Goal: Transaction & Acquisition: Purchase product/service

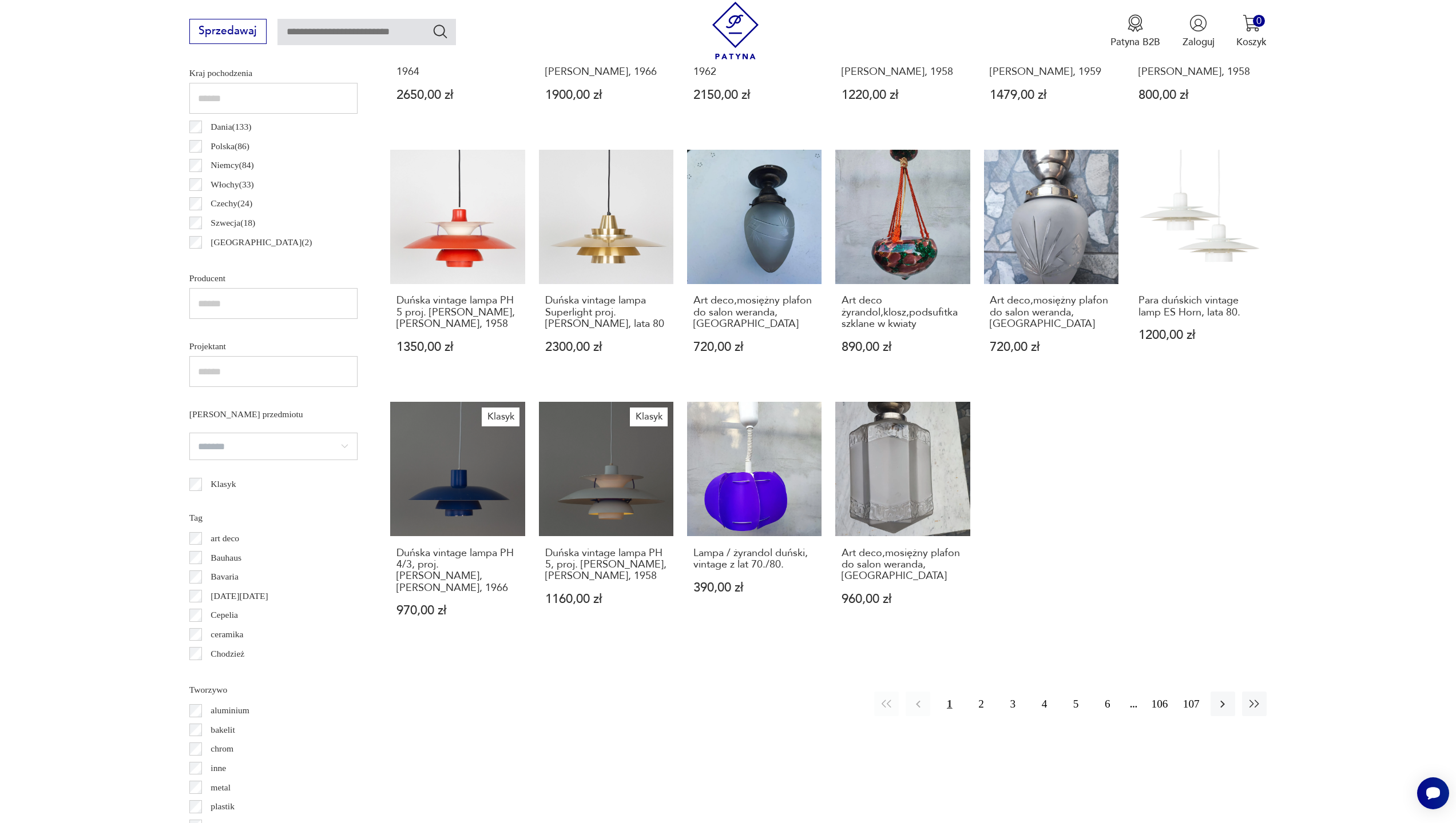
scroll to position [774, 0]
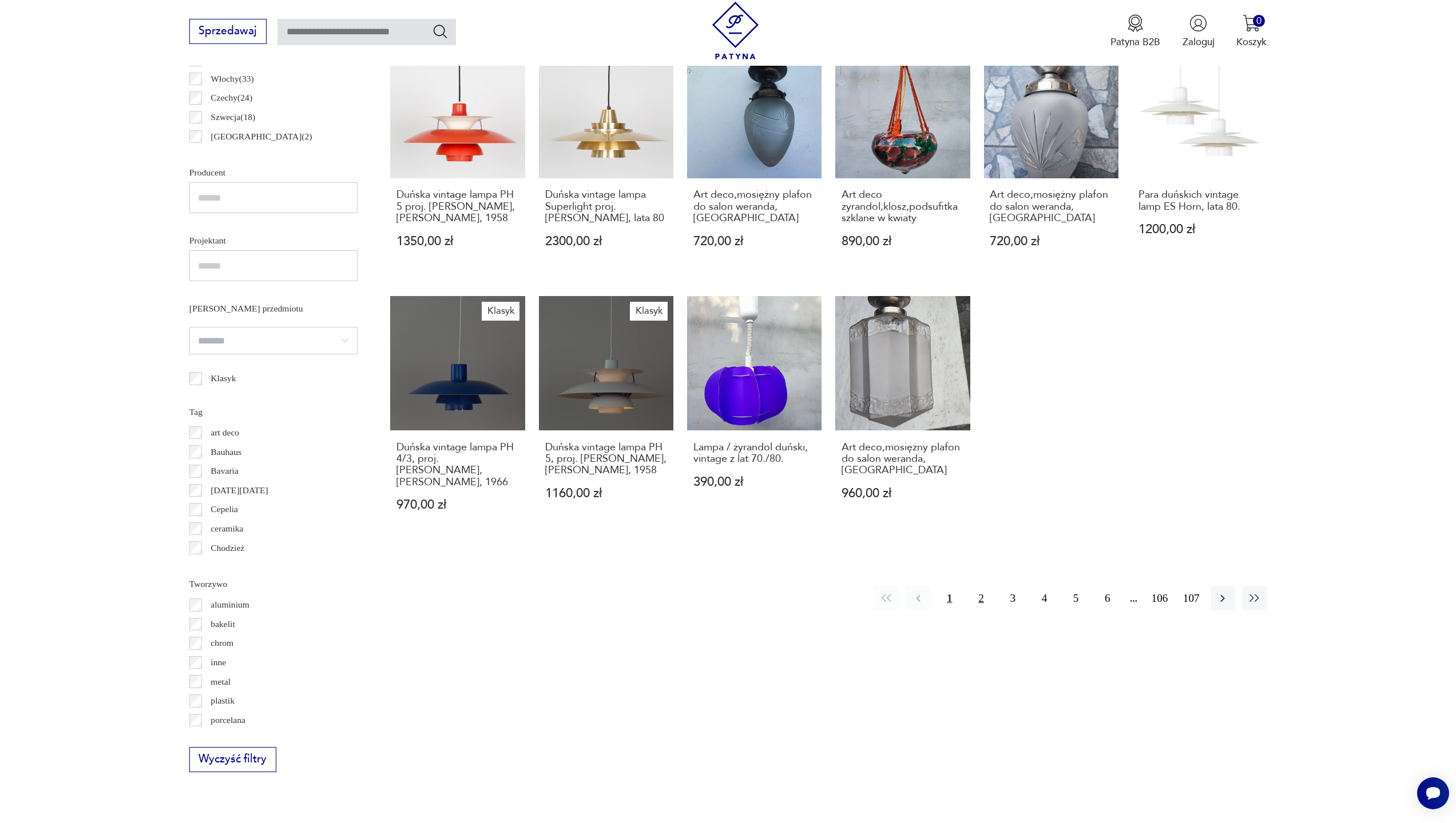
click at [982, 586] on button "2" at bounding box center [980, 598] width 24 height 24
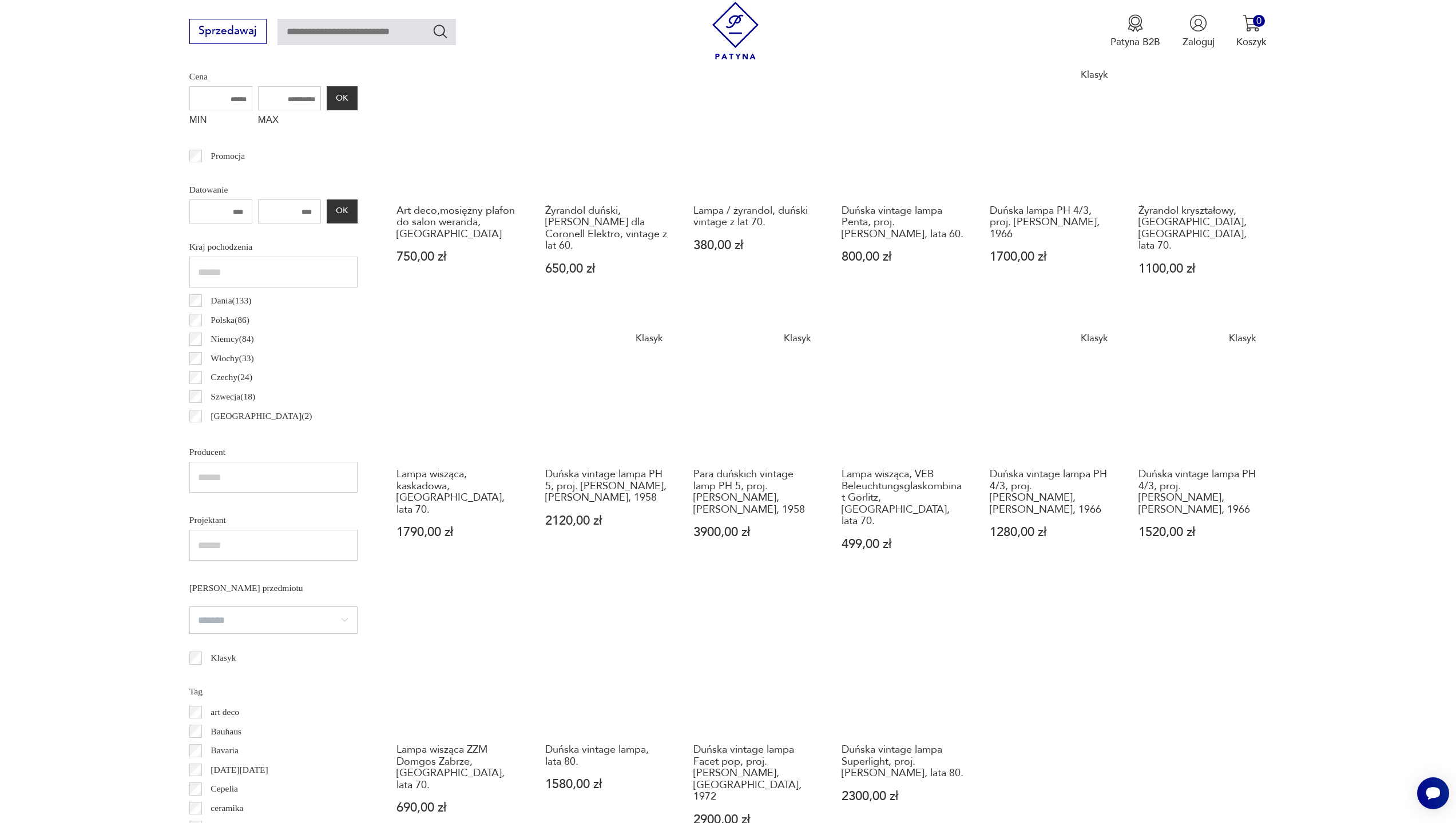
scroll to position [855, 0]
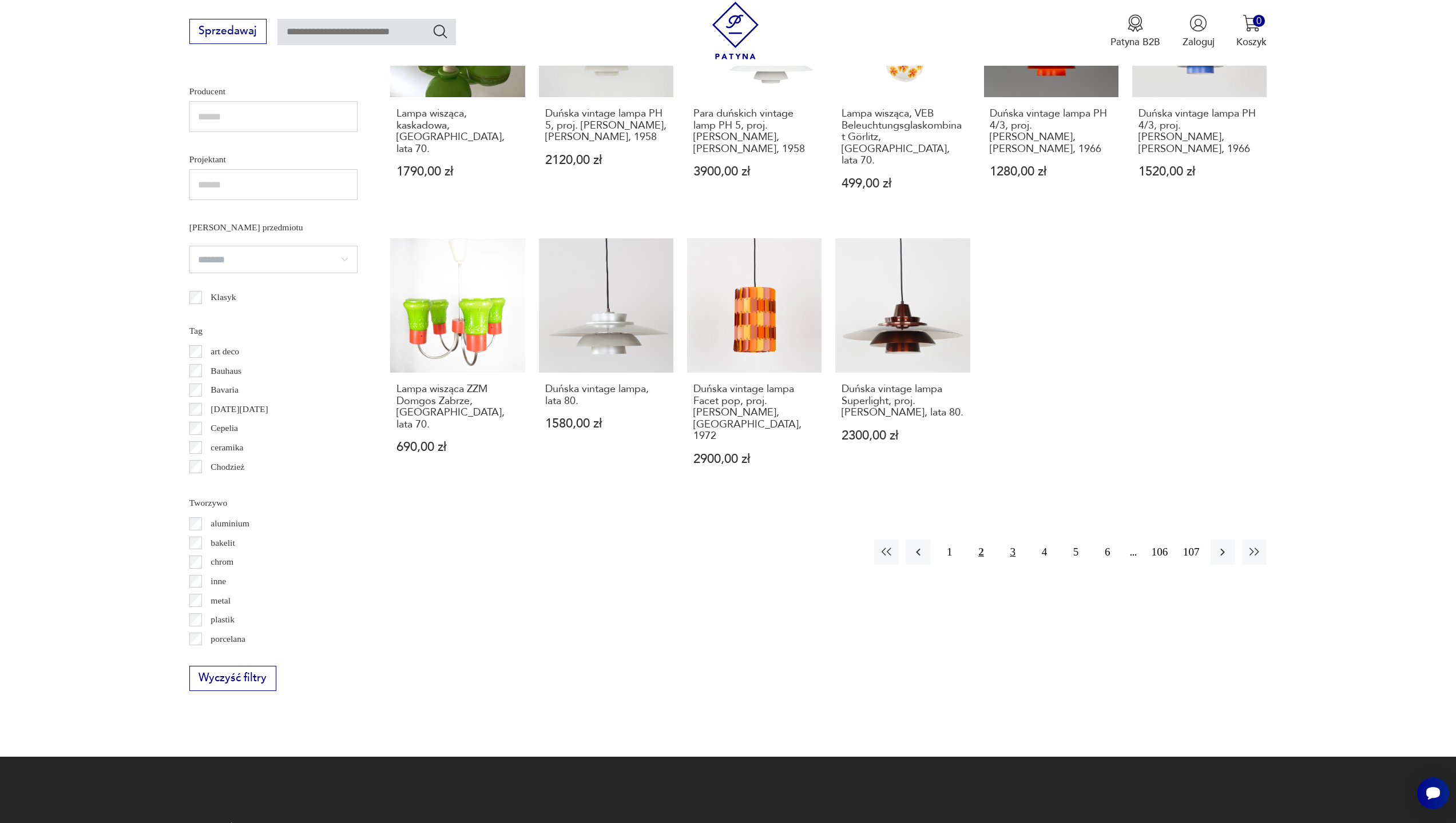
click at [1013, 540] on button "3" at bounding box center [1012, 551] width 24 height 24
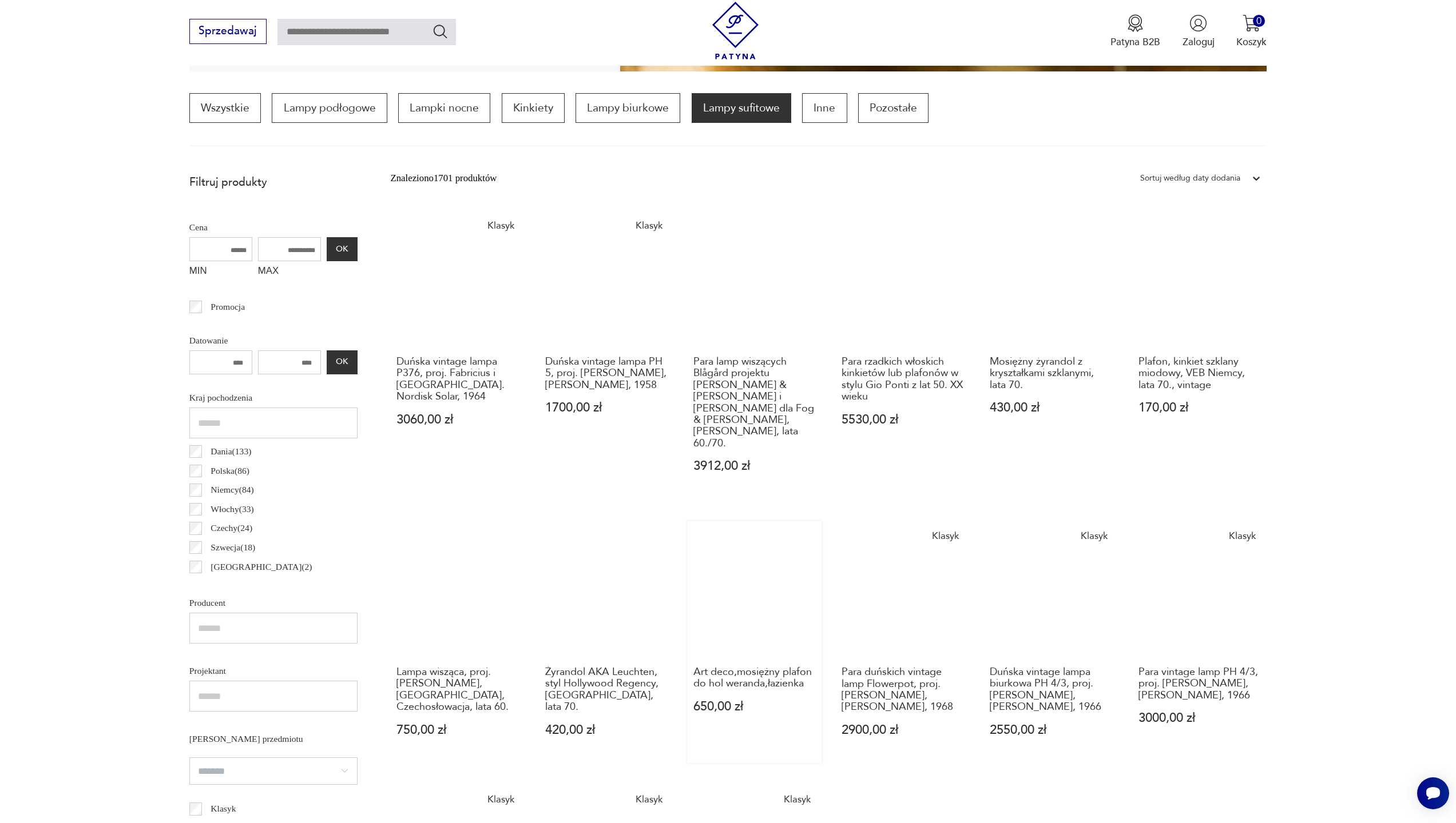
scroll to position [562, 0]
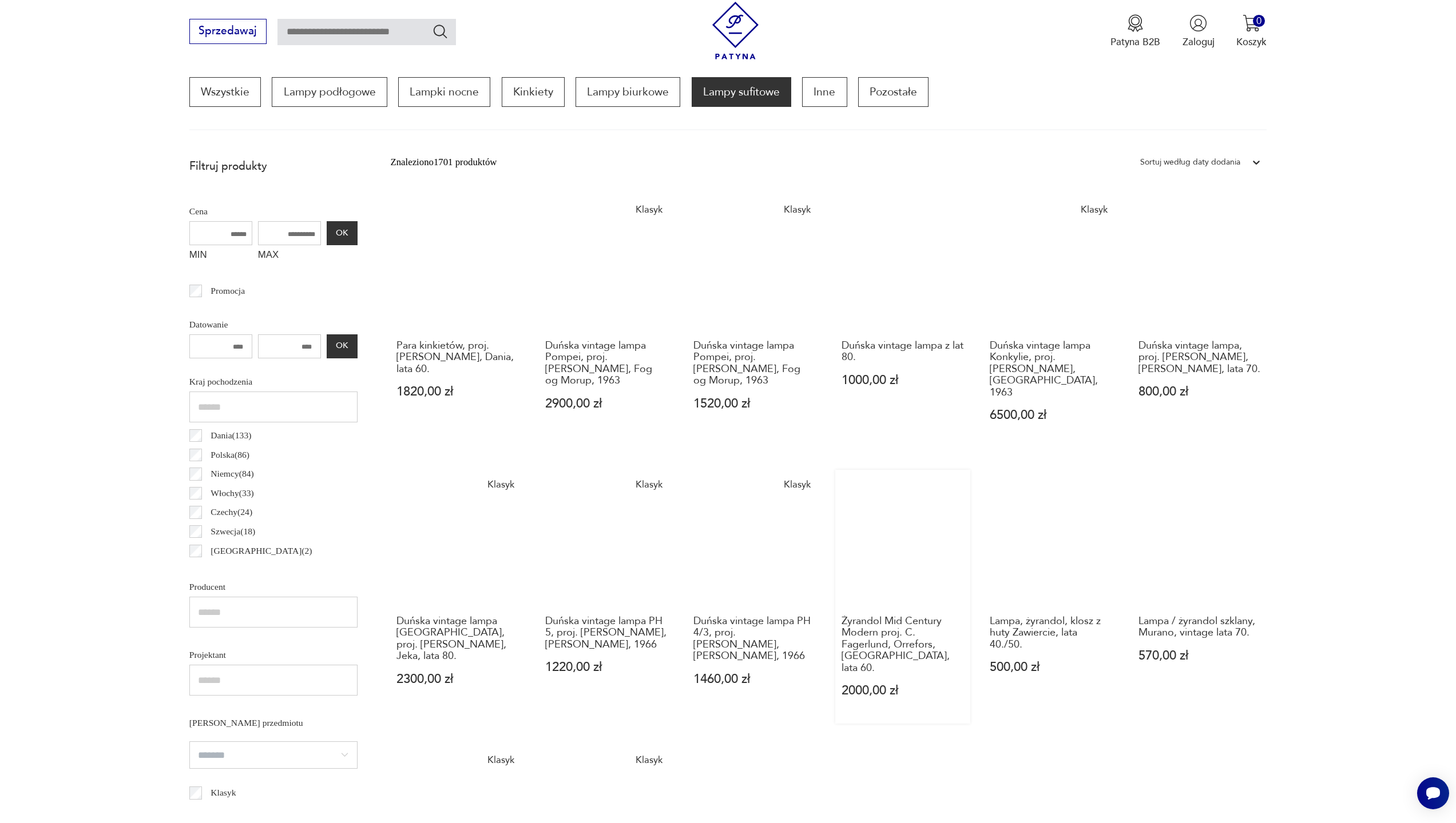
scroll to position [669, 0]
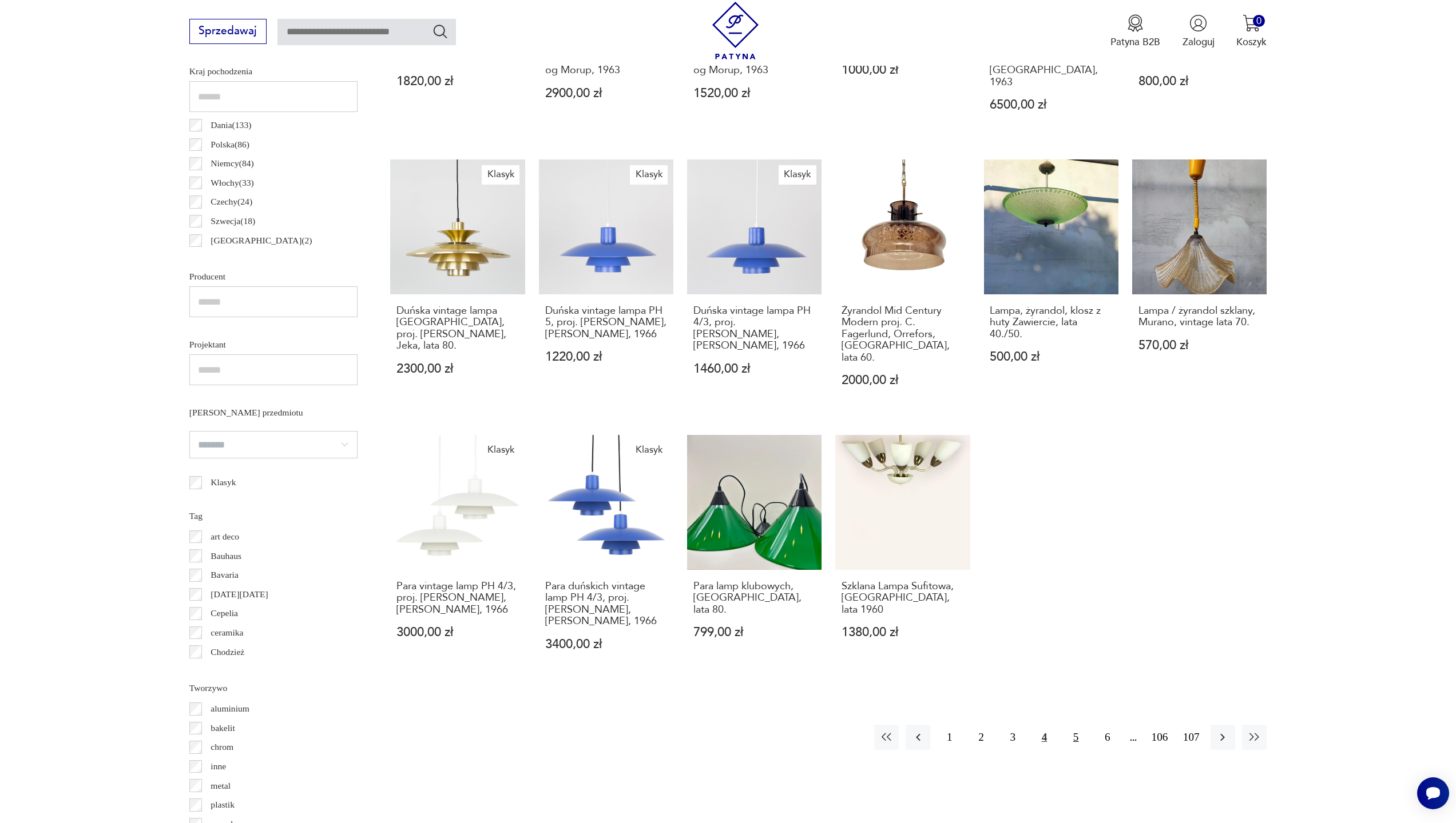
click at [1075, 725] on button "5" at bounding box center [1075, 737] width 24 height 24
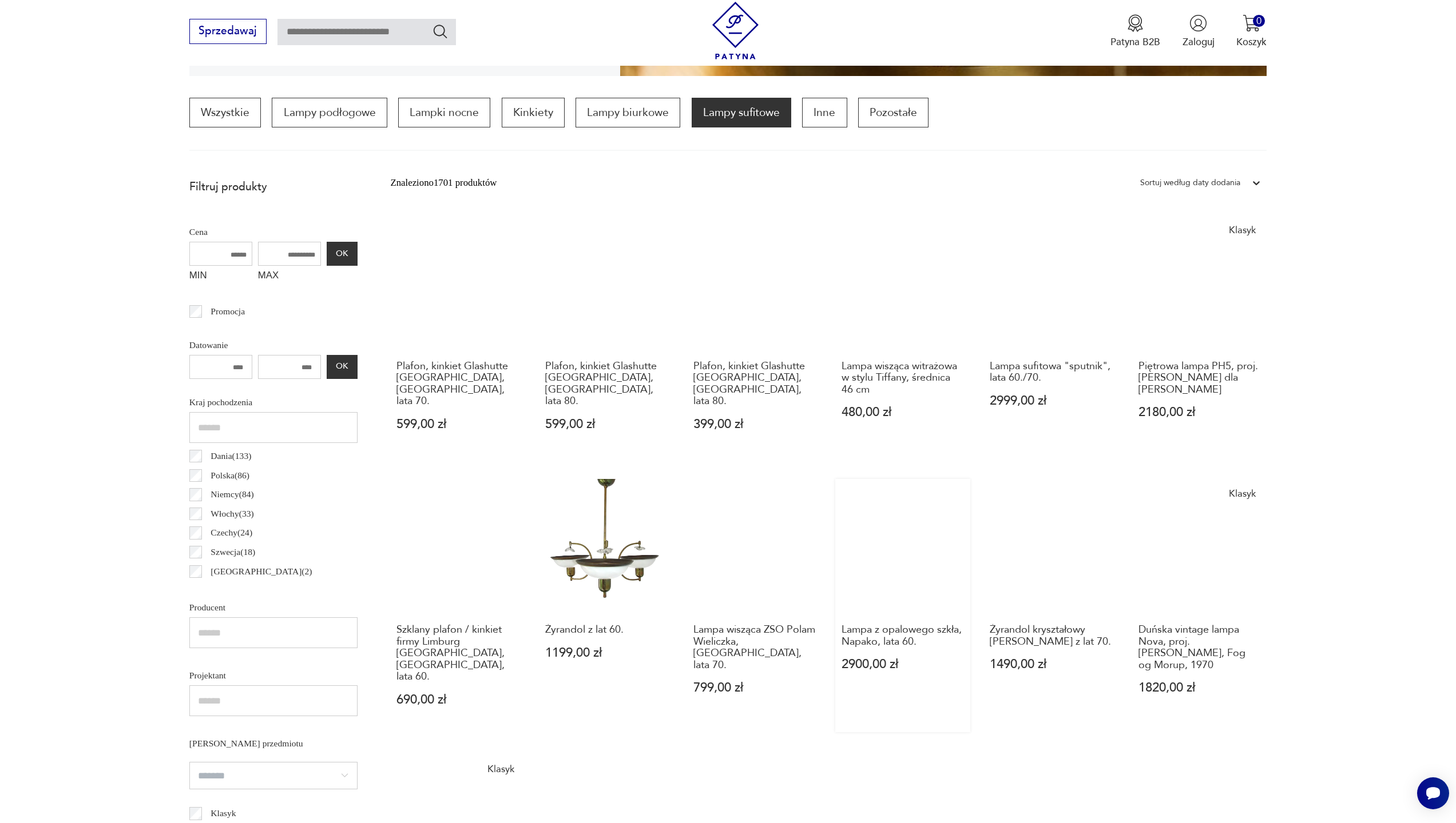
scroll to position [530, 0]
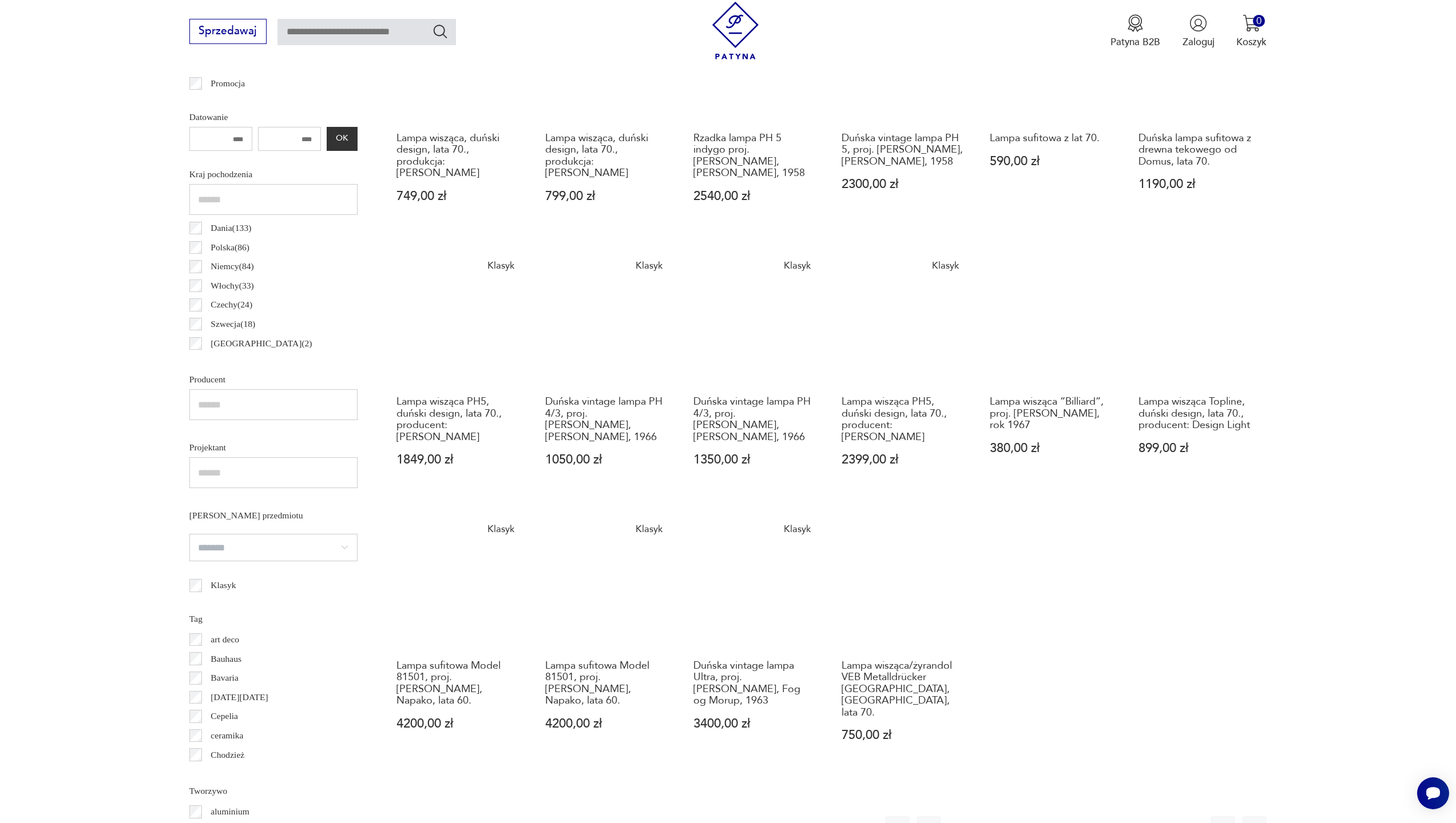
scroll to position [654, 0]
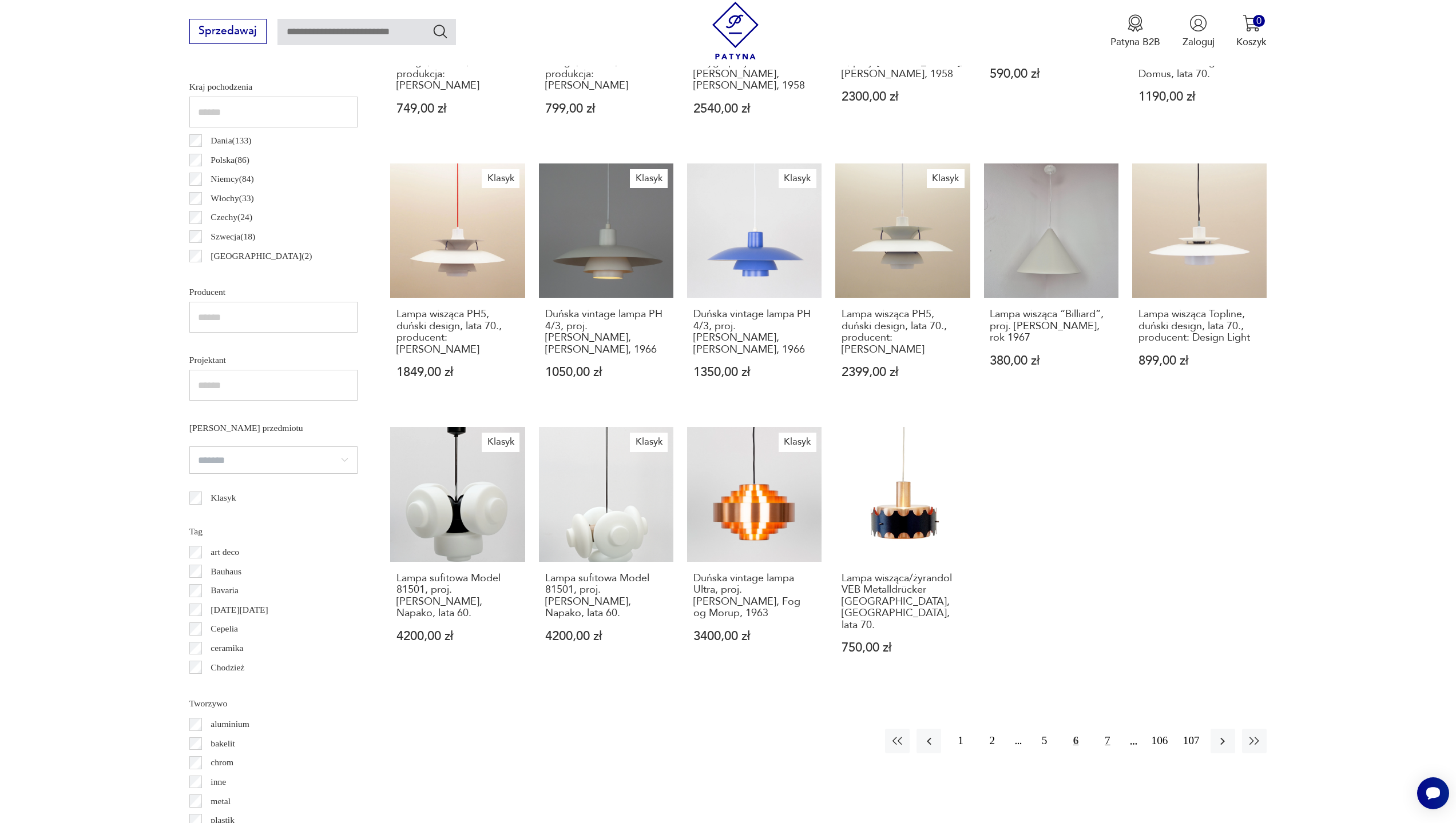
click at [1110, 729] on button "7" at bounding box center [1106, 741] width 24 height 24
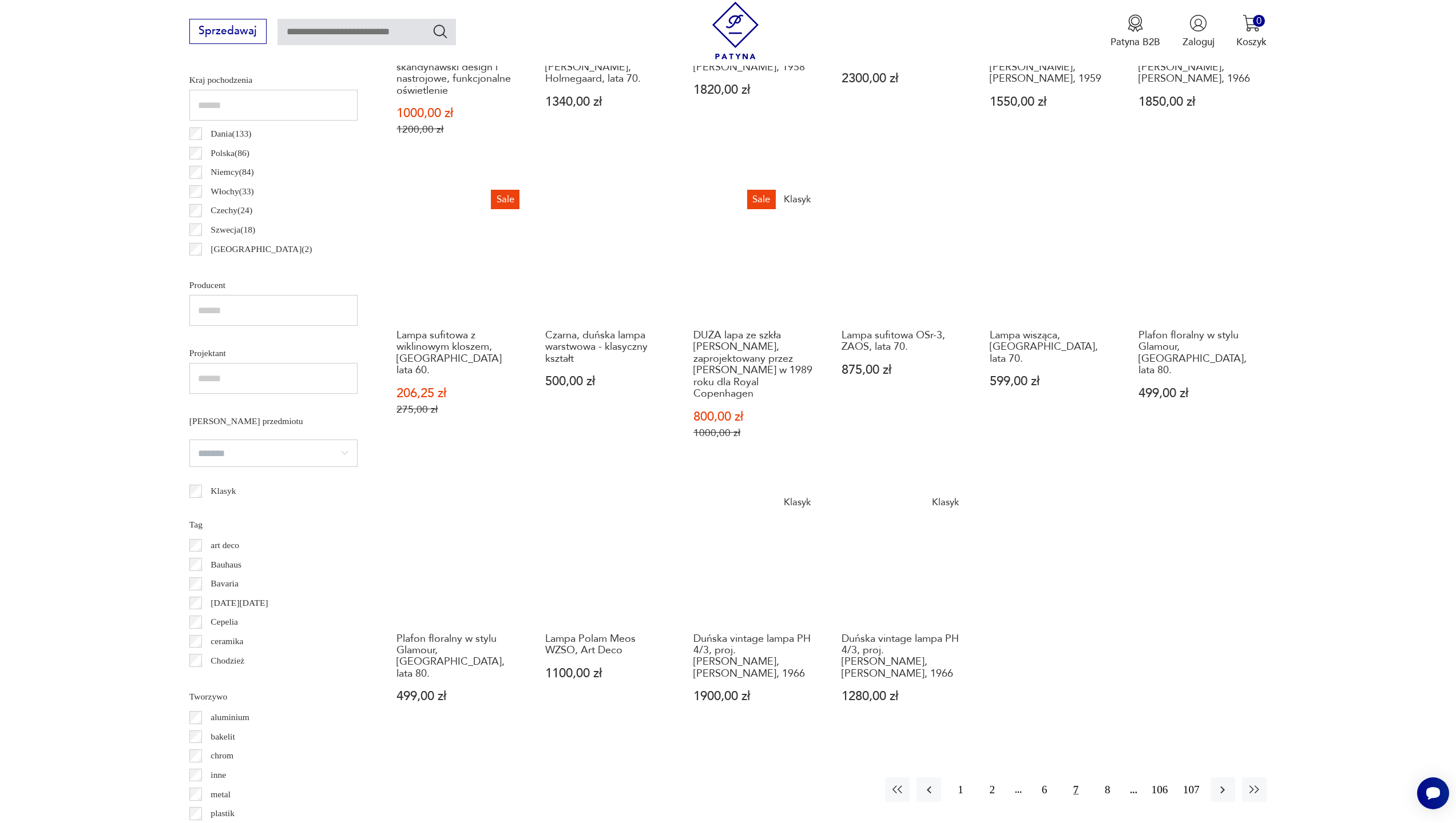
scroll to position [764, 0]
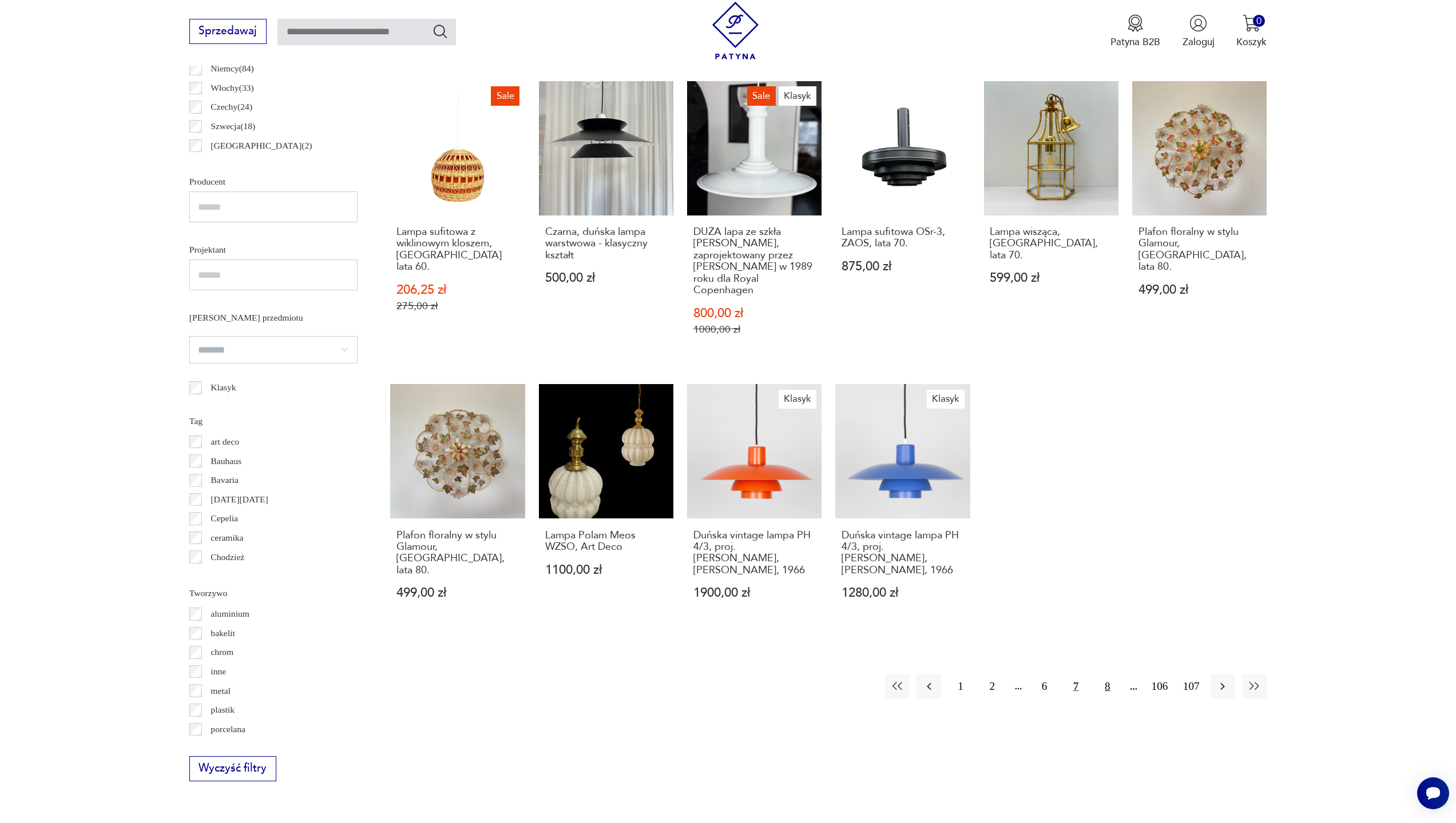
click at [1108, 674] on button "8" at bounding box center [1106, 686] width 24 height 24
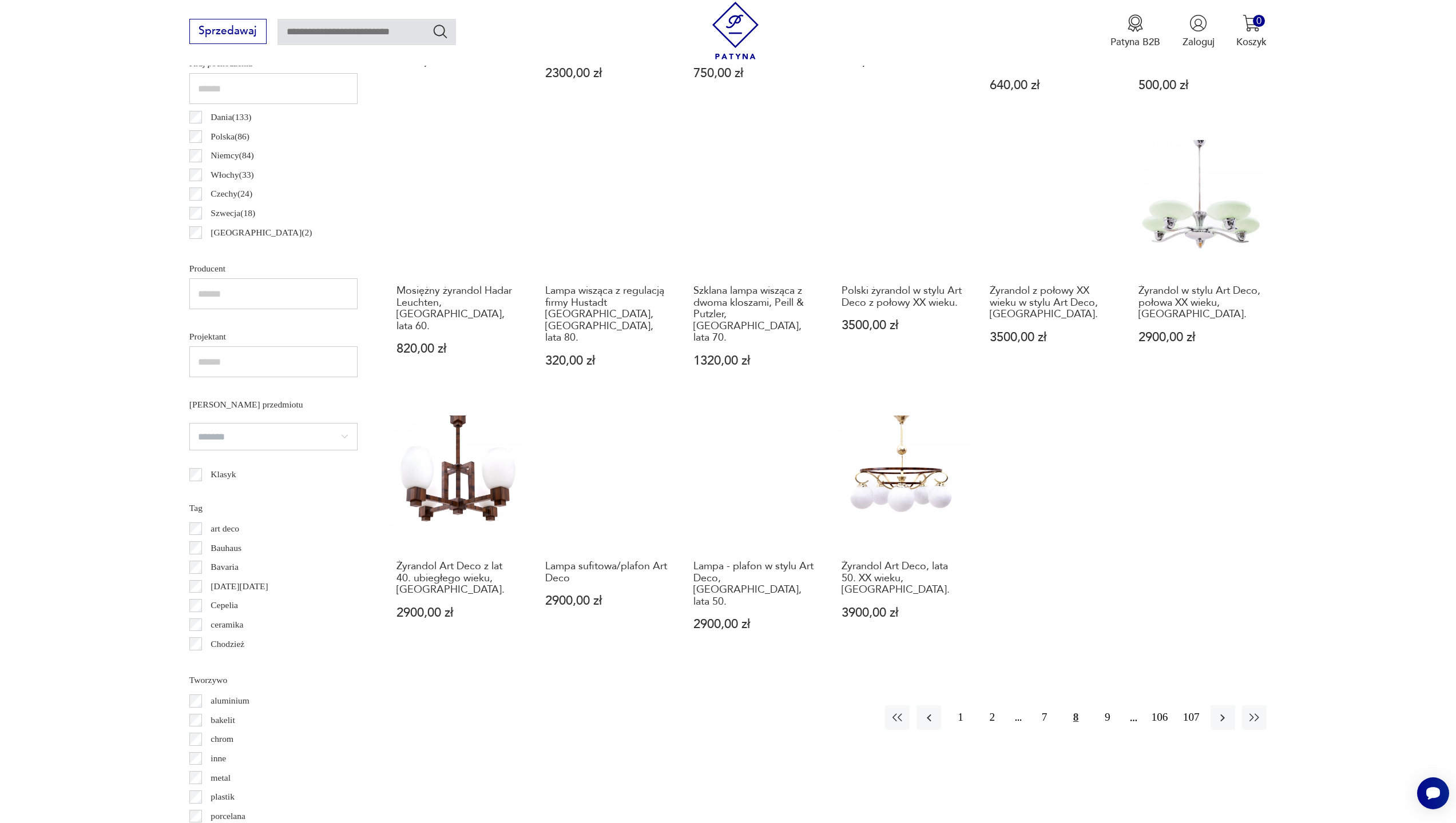
scroll to position [751, 0]
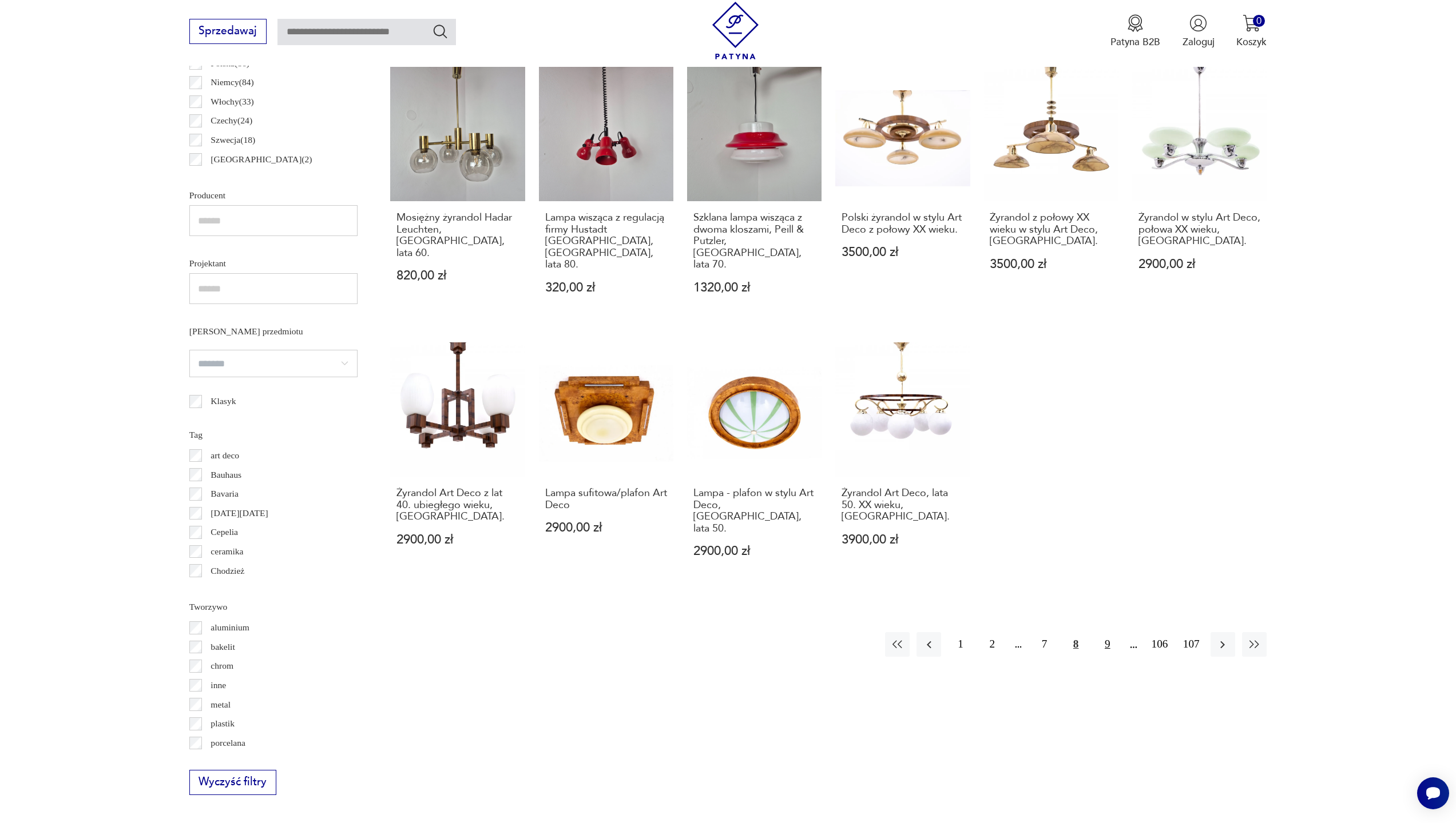
click at [1108, 632] on button "9" at bounding box center [1106, 644] width 24 height 24
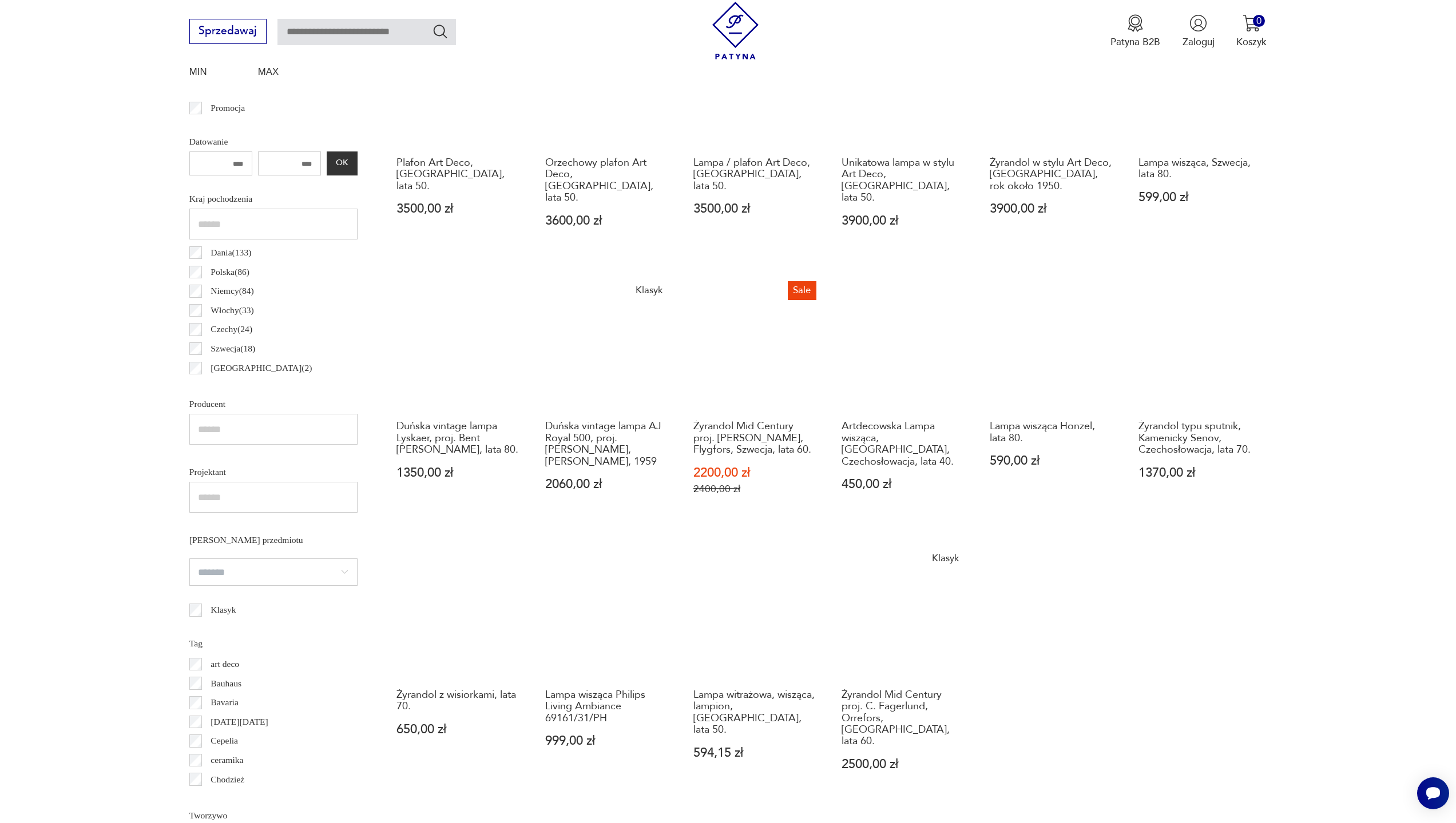
scroll to position [613, 0]
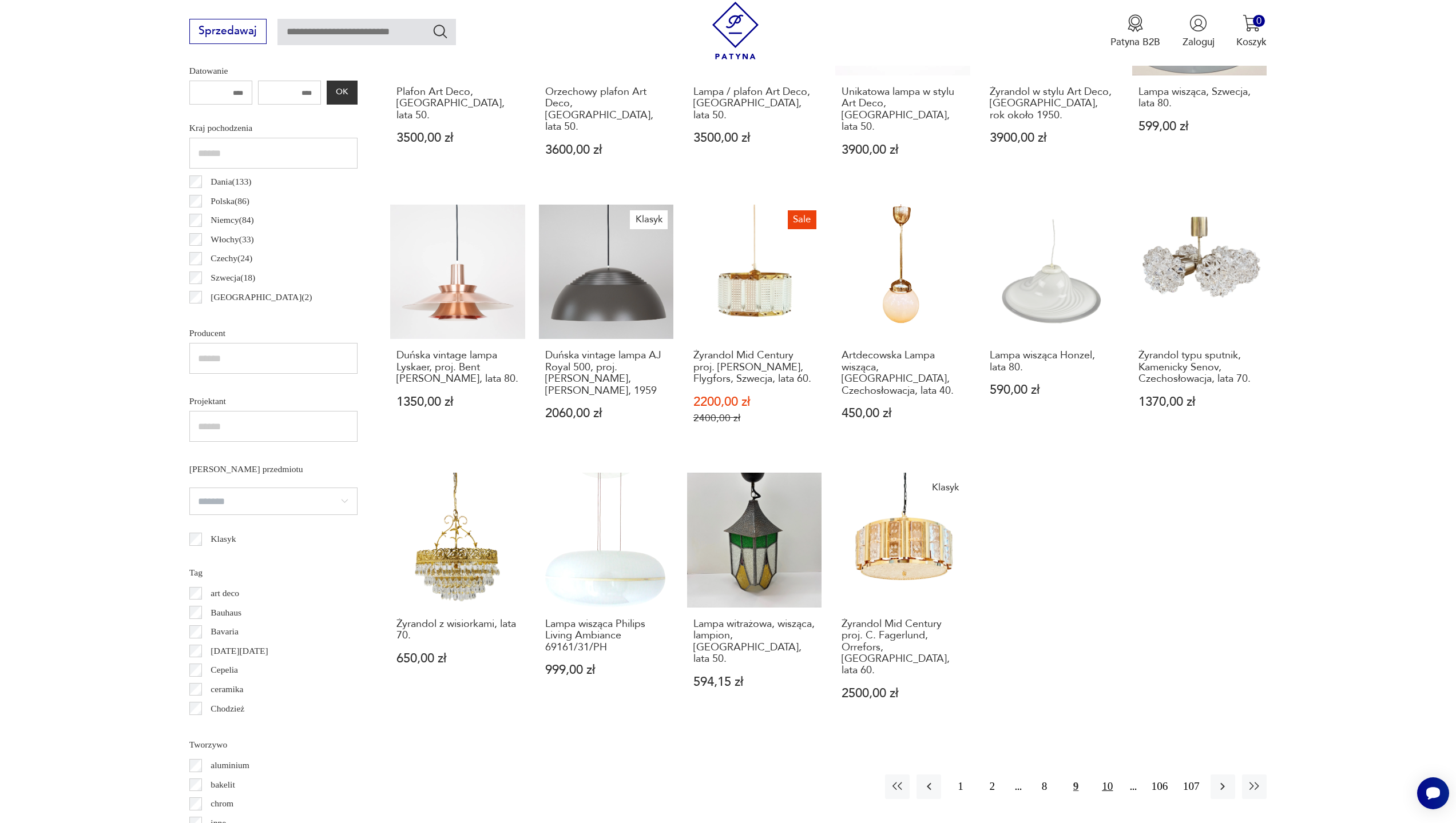
click at [1111, 774] on button "10" at bounding box center [1106, 786] width 24 height 24
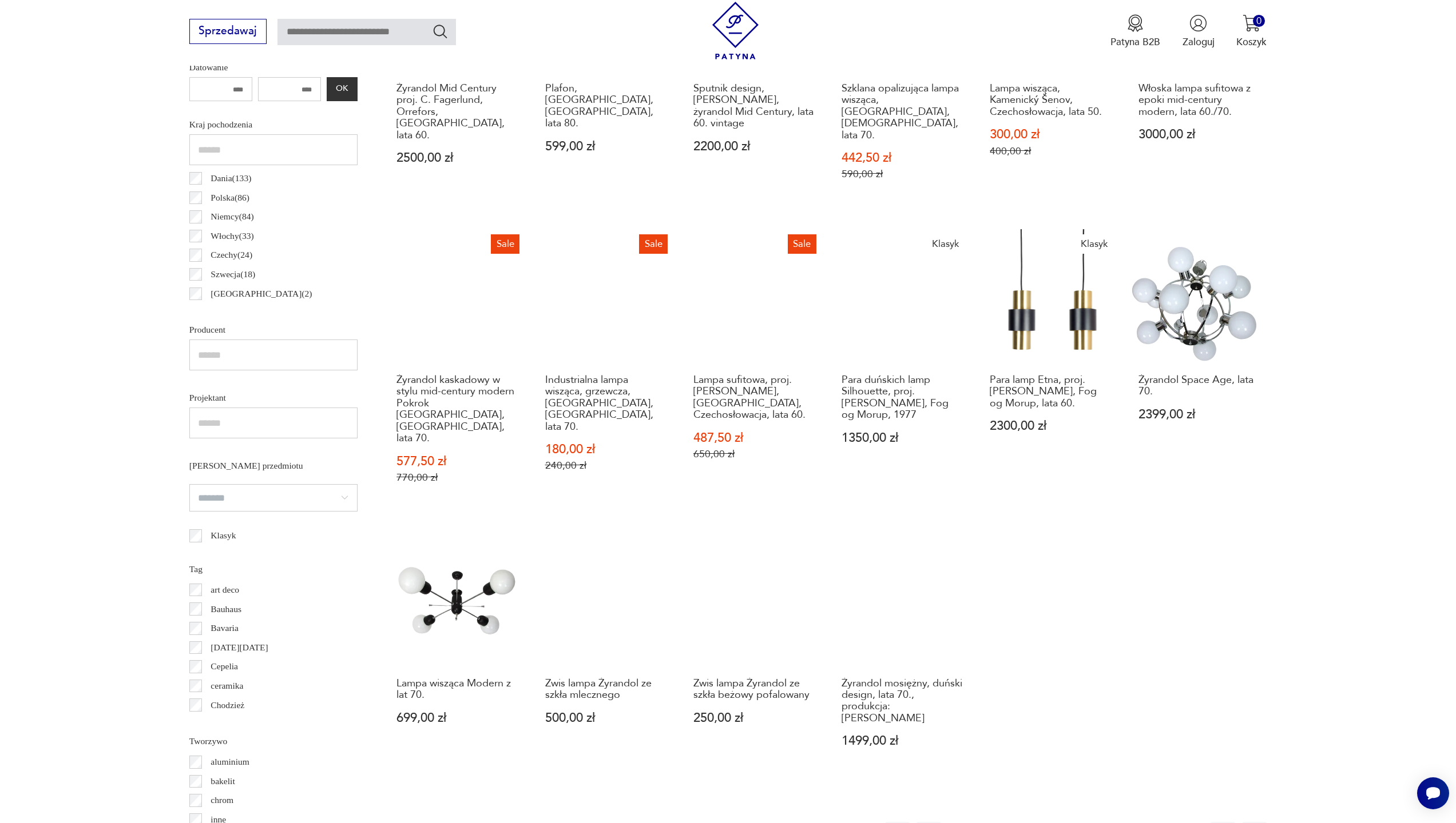
scroll to position [614, 0]
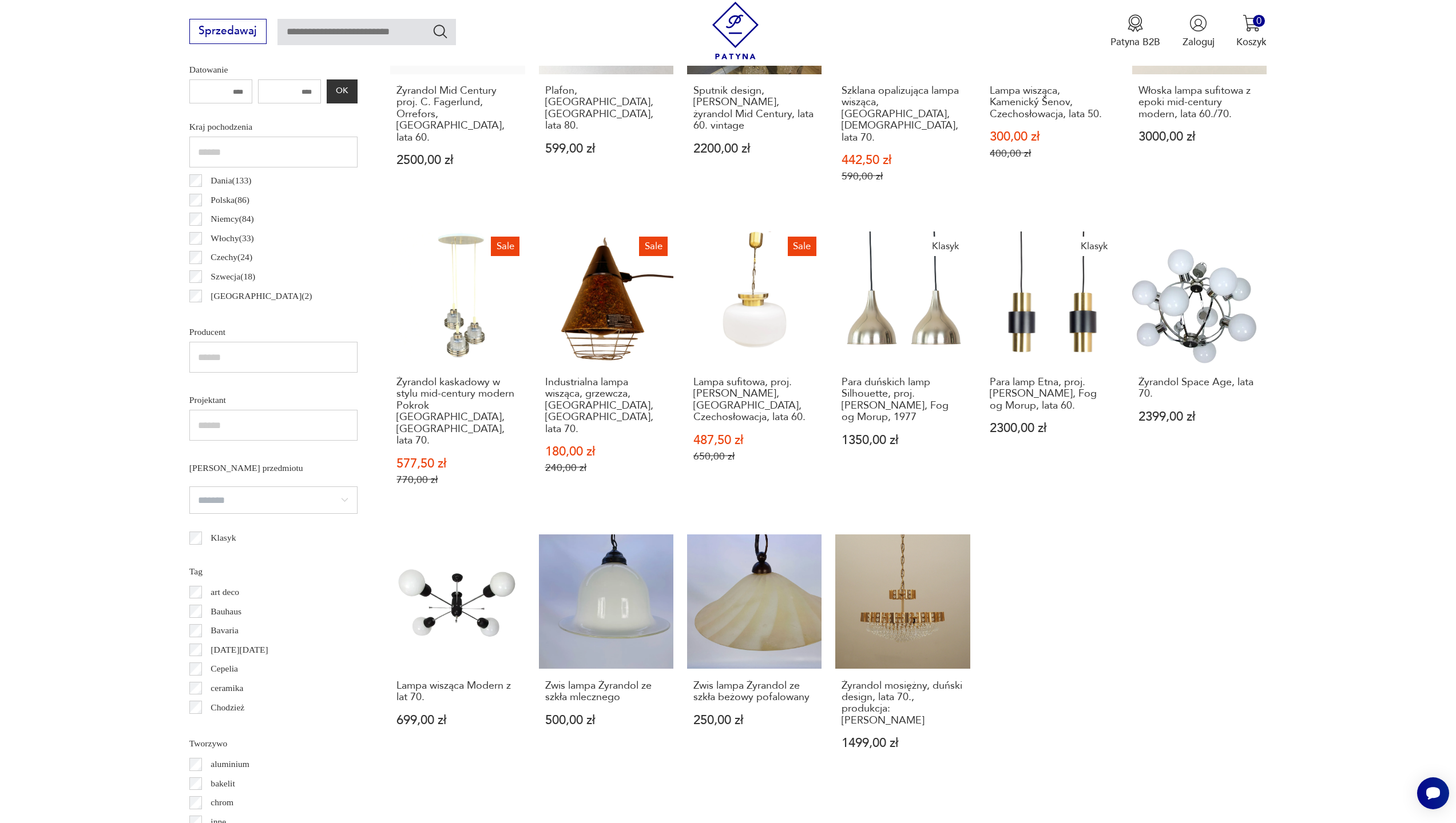
click at [1114, 823] on button "11" at bounding box center [1106, 836] width 24 height 24
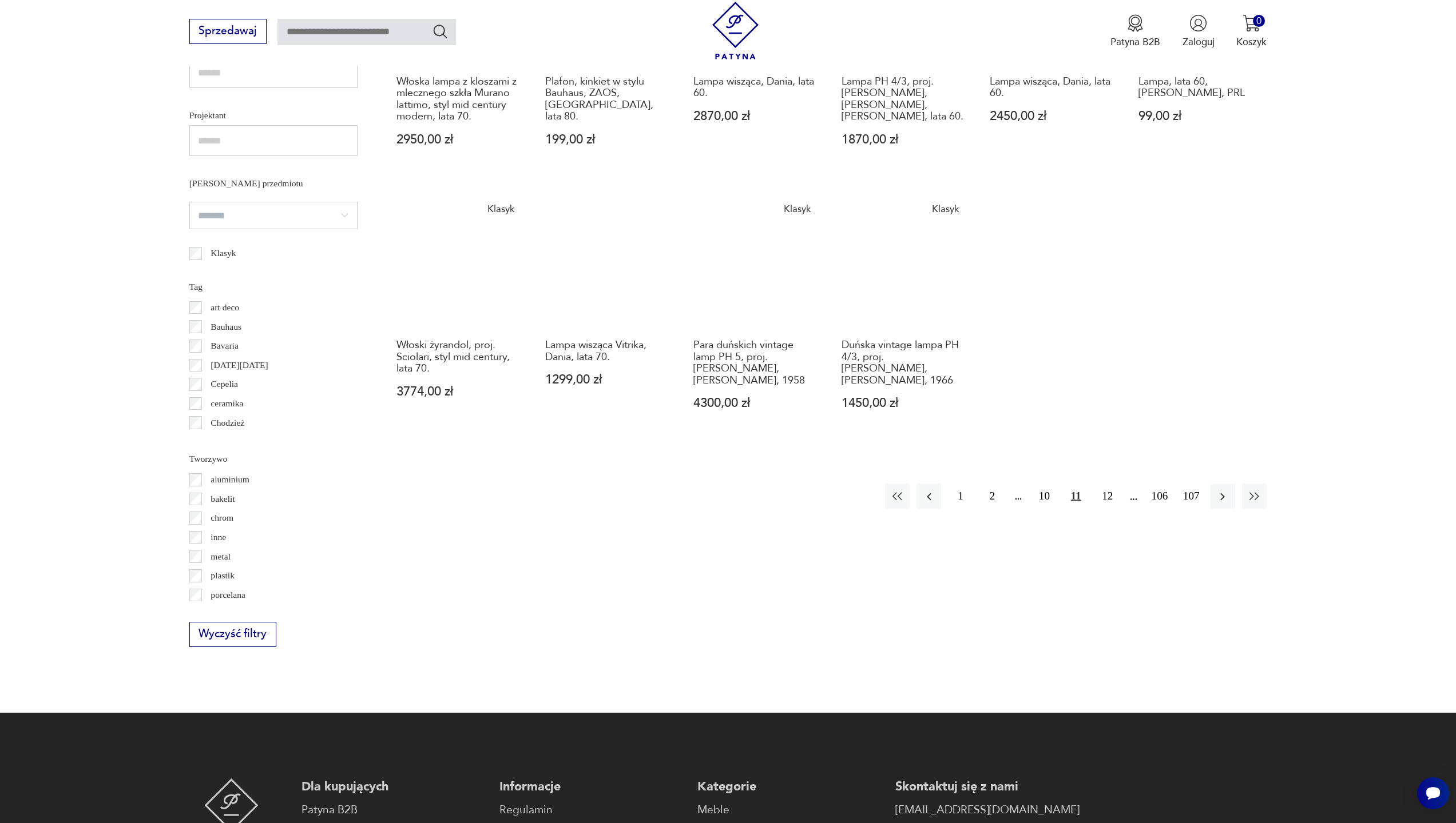
scroll to position [875, 0]
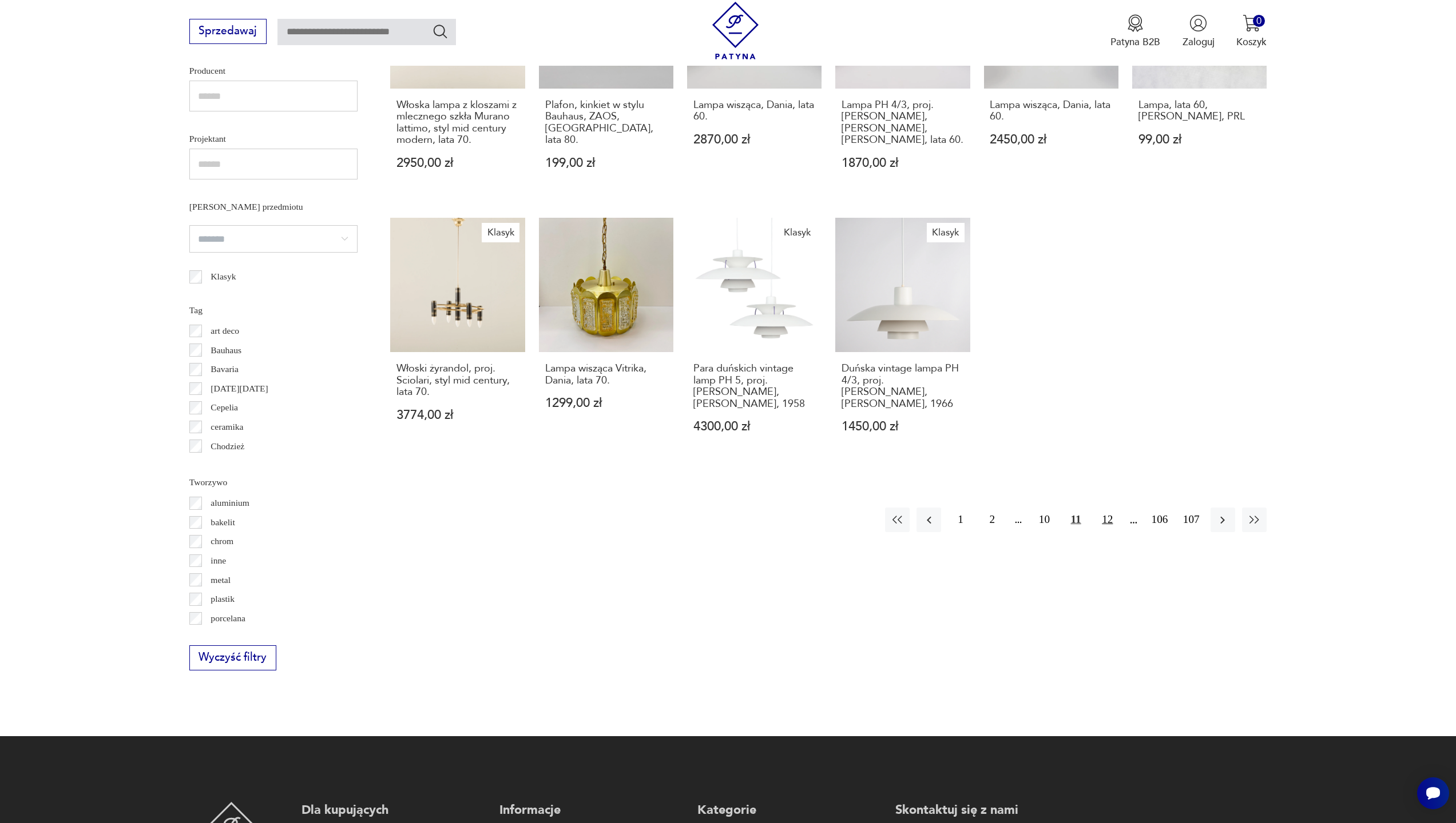
click at [1100, 508] on button "12" at bounding box center [1106, 520] width 24 height 24
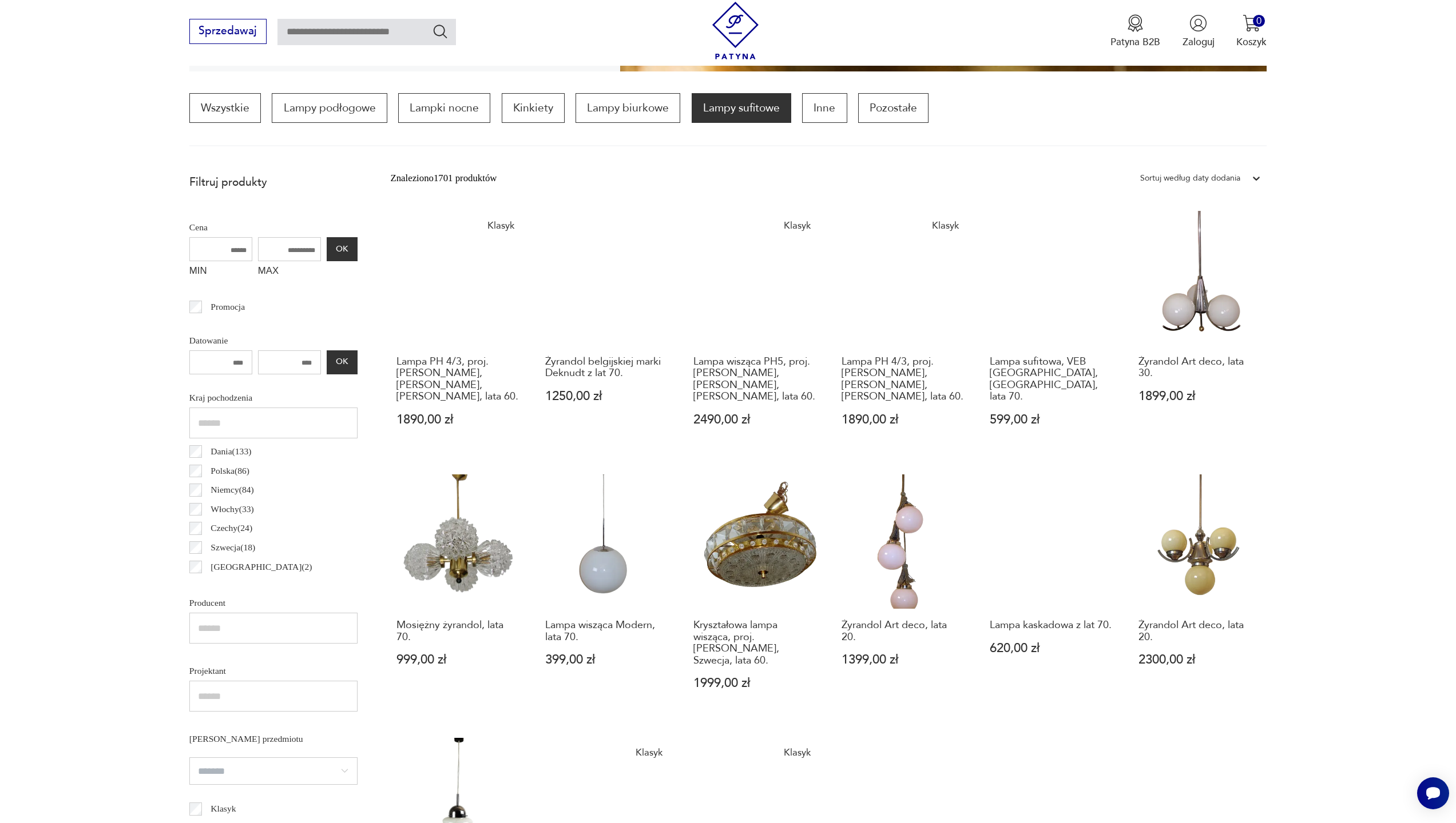
scroll to position [393, 0]
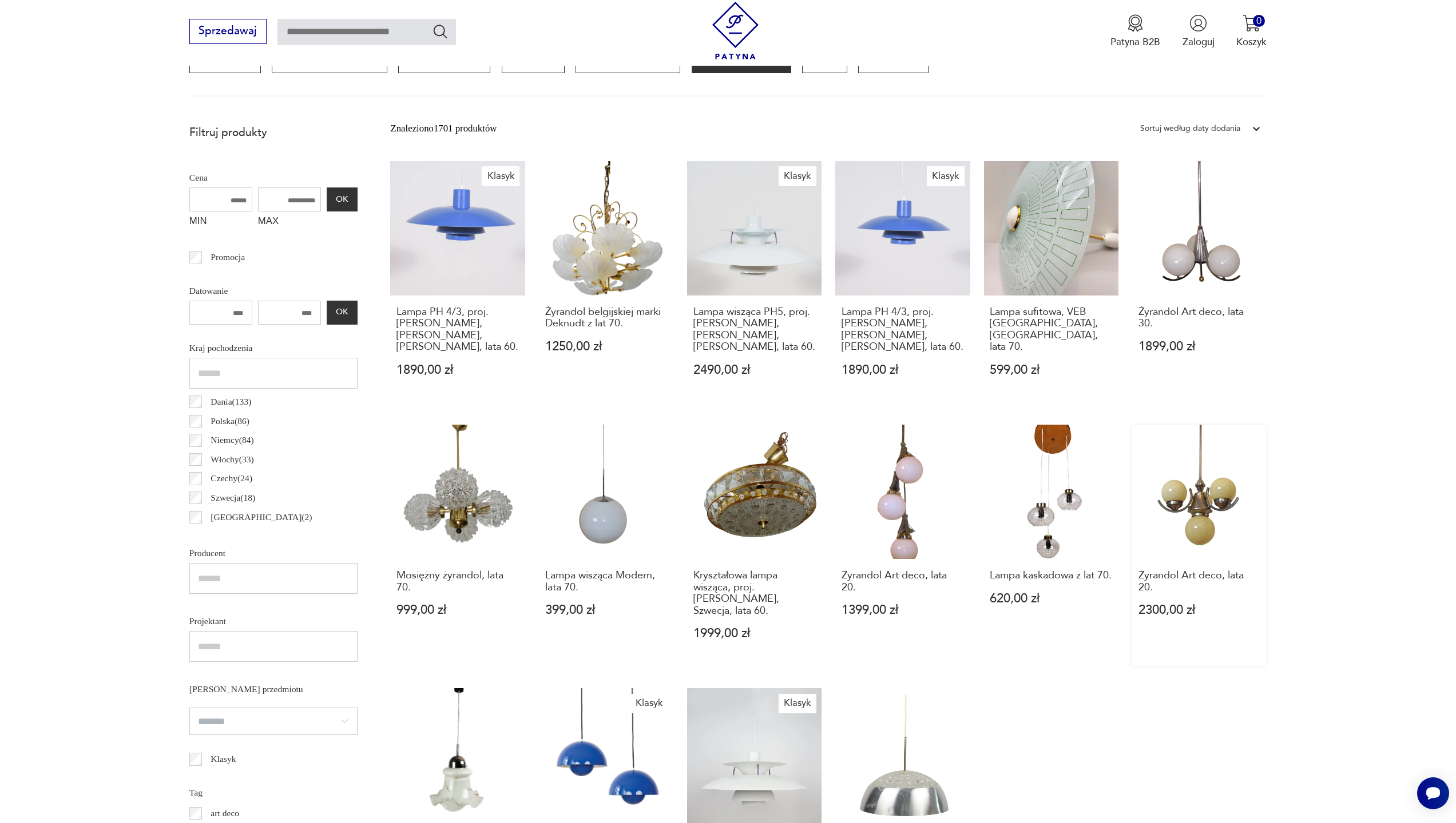
click at [1132, 478] on link "Żyrandol Art deco, lata 20. 2300,00 zł" at bounding box center [1199, 545] width 135 height 242
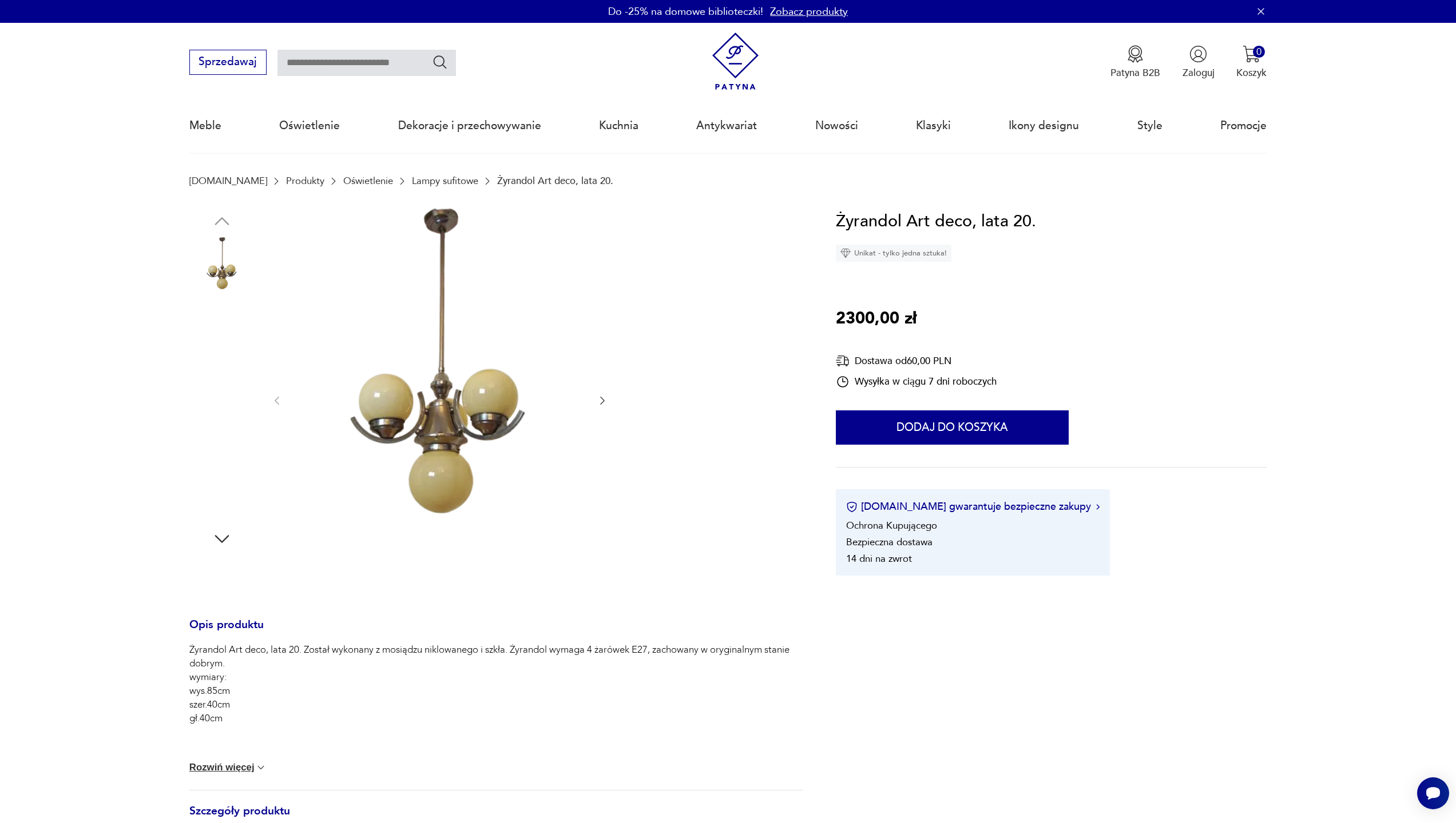
click at [224, 428] on img at bounding box center [222, 415] width 66 height 66
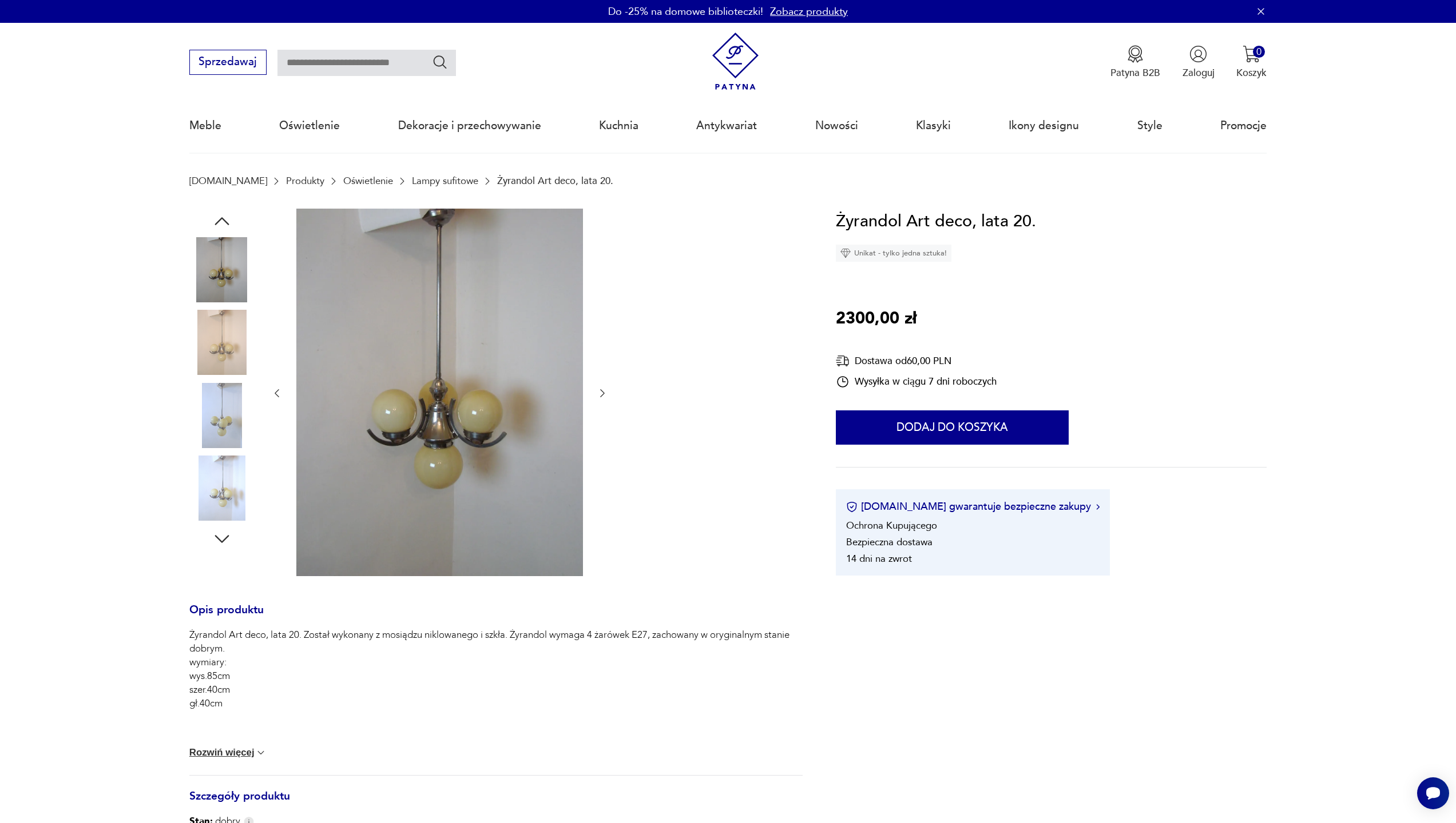
click at [225, 472] on img at bounding box center [222, 488] width 66 height 66
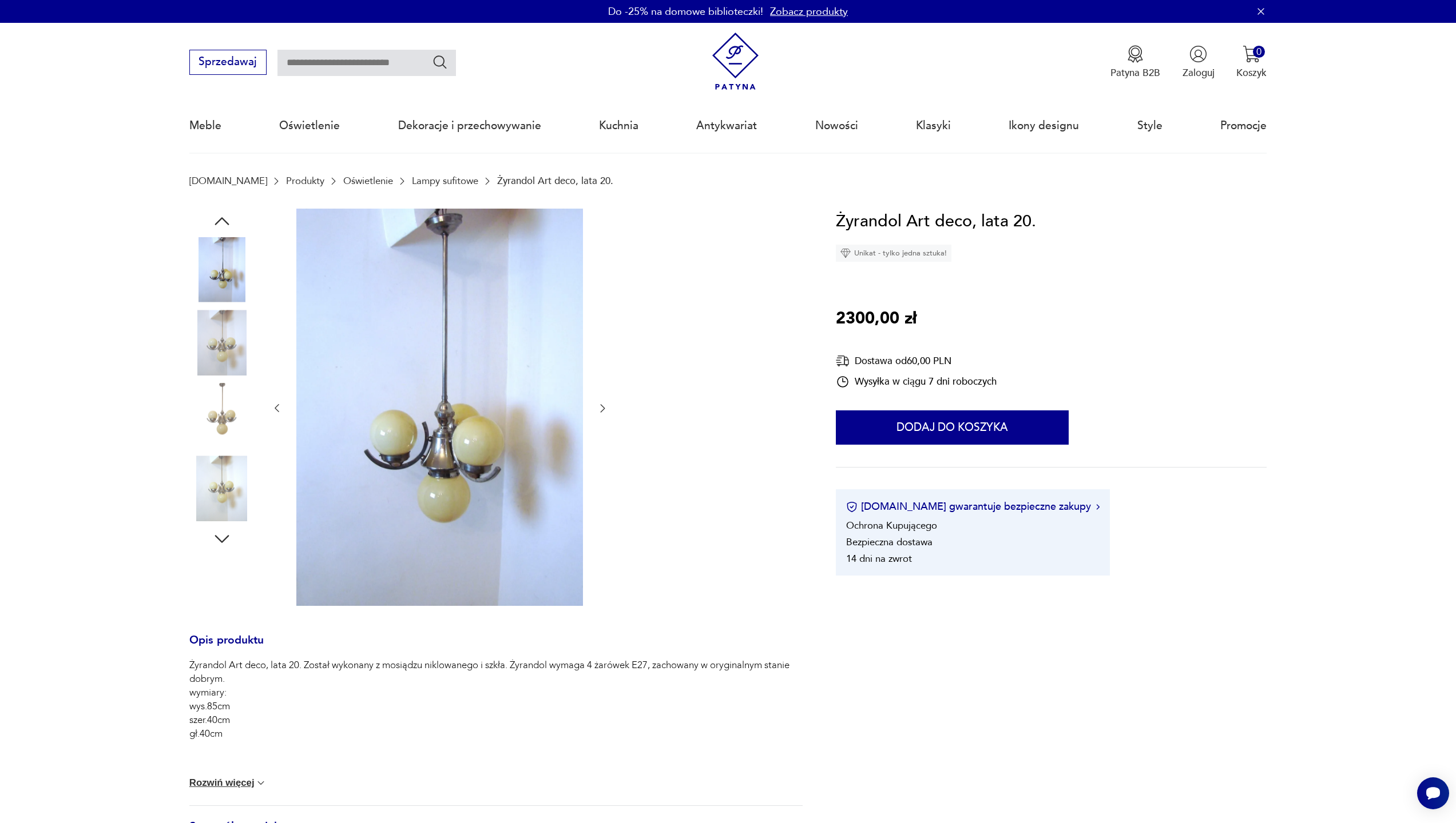
click at [209, 358] on img at bounding box center [222, 342] width 66 height 66
